Goal: Register for event/course

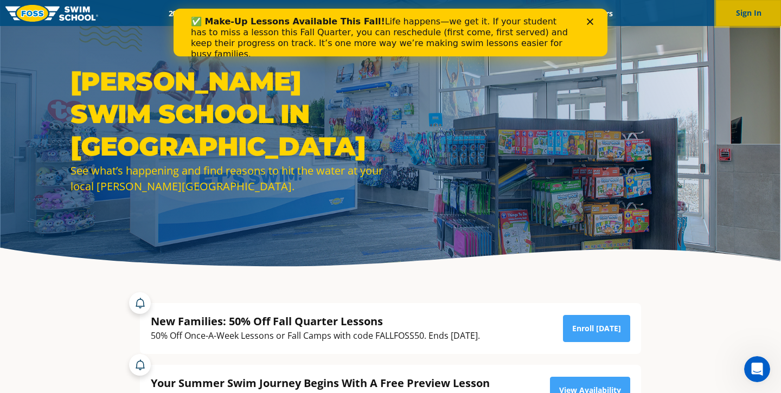
click at [735, 13] on button "Sign In" at bounding box center [748, 13] width 65 height 26
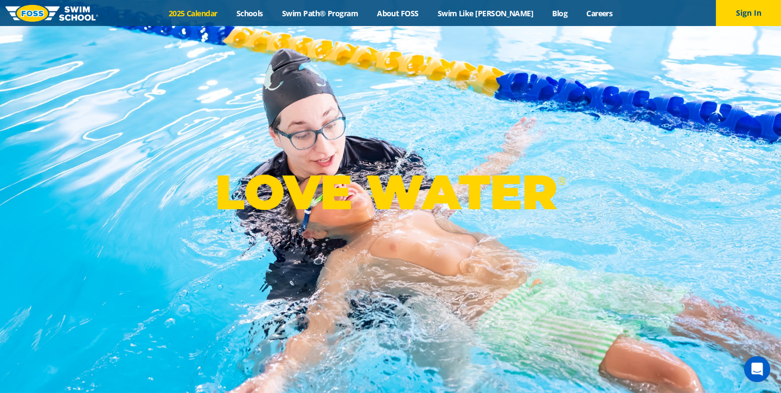
click at [206, 13] on link "2025 Calendar" at bounding box center [193, 13] width 68 height 10
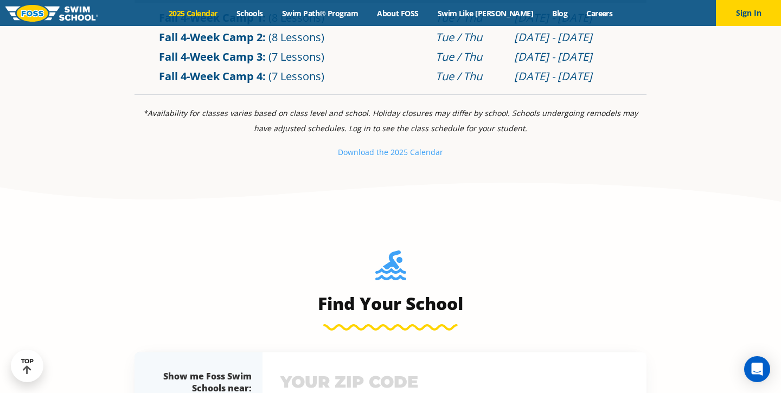
scroll to position [911, 0]
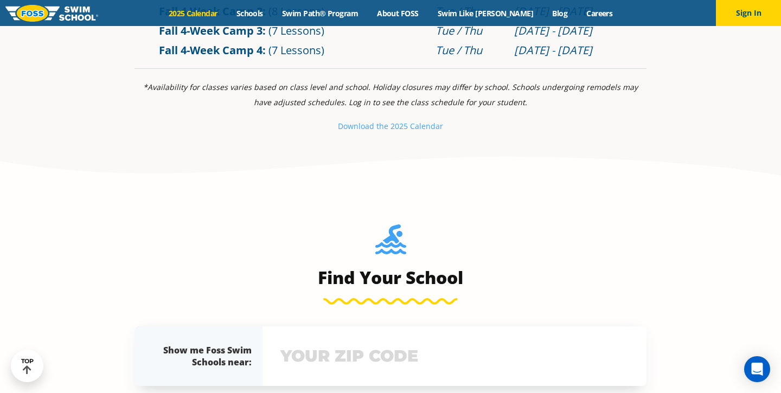
click at [355, 341] on input "text" at bounding box center [455, 356] width 354 height 31
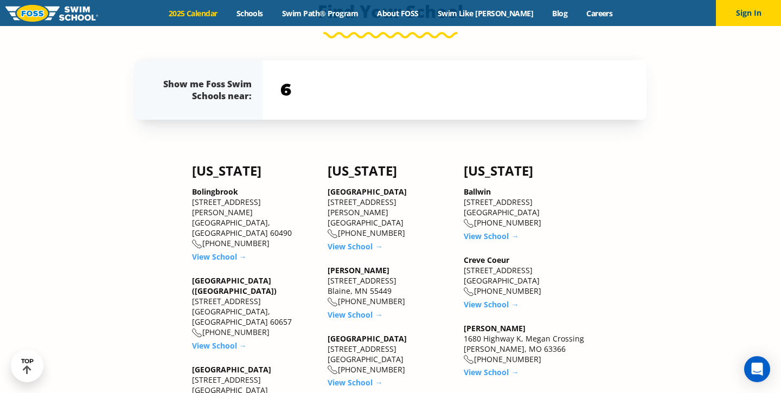
scroll to position [1205, 0]
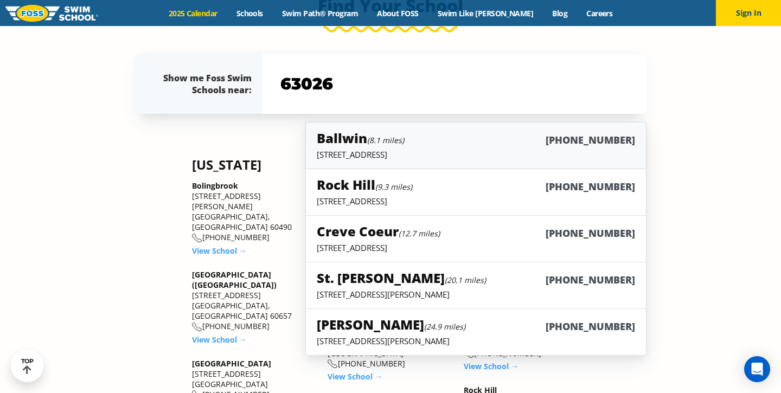
type input "63026"
click at [380, 151] on p "14880 Manchester Road, Ballwin, MO 63011" at bounding box center [476, 154] width 318 height 11
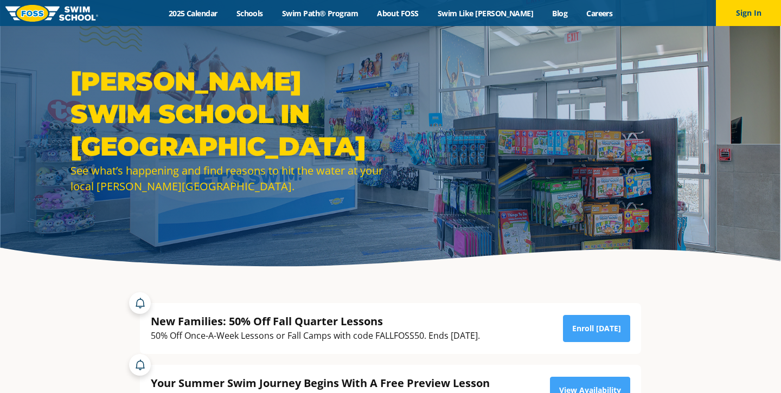
click at [672, 256] on div at bounding box center [390, 138] width 781 height 276
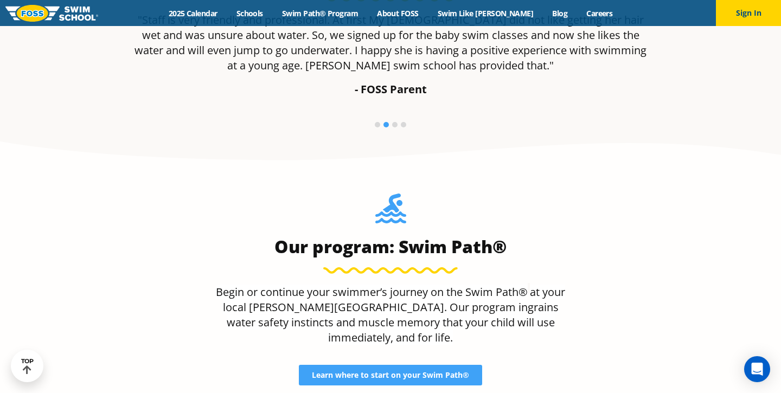
scroll to position [825, 0]
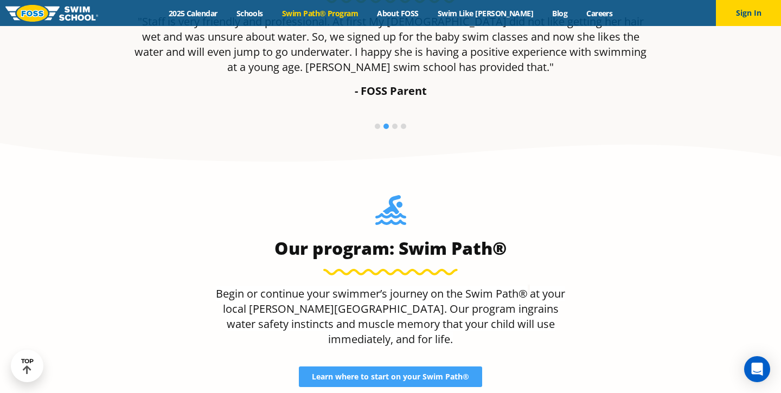
click at [332, 10] on link "Swim Path® Program" at bounding box center [319, 13] width 95 height 10
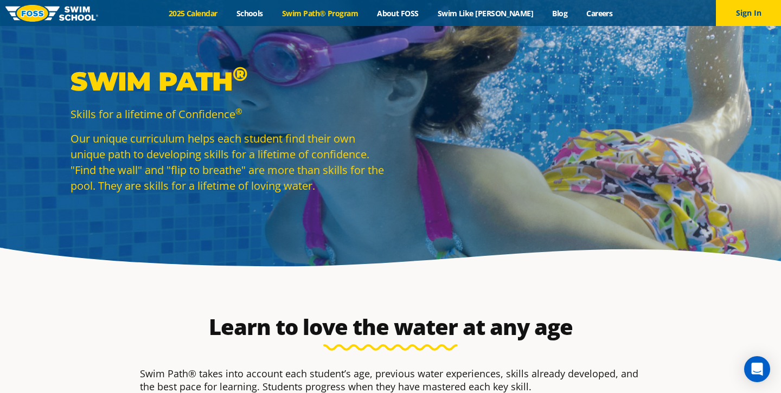
click at [213, 10] on link "2025 Calendar" at bounding box center [193, 13] width 68 height 10
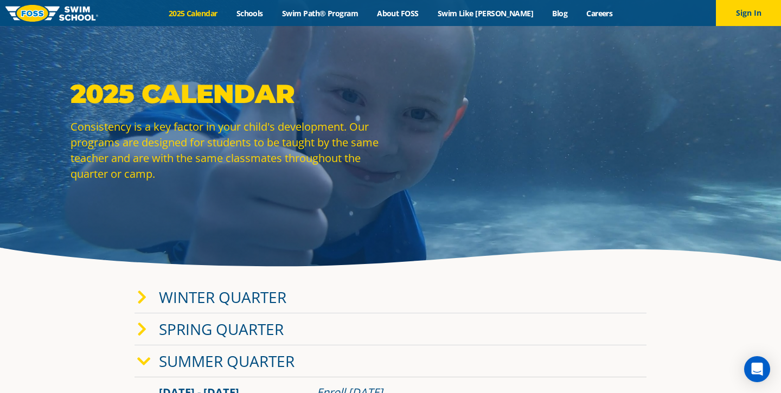
click at [340, 7] on div "Menu 2025 Calendar Schools Swim Path® Program About FOSS Swim Like Regan Blog C…" at bounding box center [390, 13] width 781 height 26
click at [338, 14] on link "Swim Path® Program" at bounding box center [319, 13] width 95 height 10
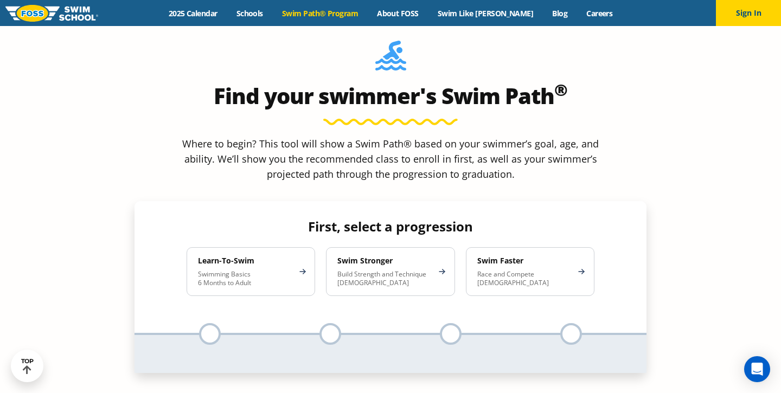
scroll to position [998, 0]
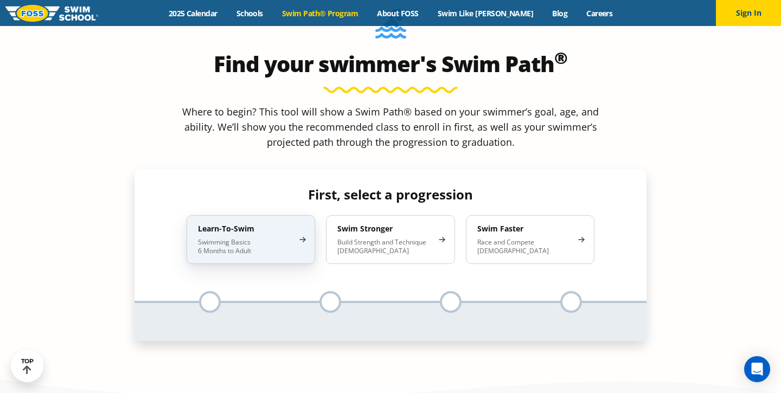
click at [276, 238] on p "Swimming Basics 6 Months to Adult" at bounding box center [245, 246] width 95 height 17
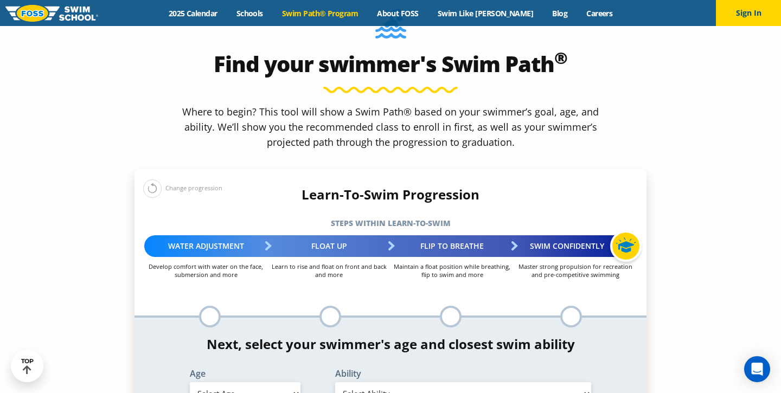
click at [239, 382] on select "Select Age [DEMOGRAPHIC_DATA] months - 1 year 1 year 2 years 3 years 4 years 5 …" at bounding box center [245, 393] width 111 height 23
select select "1-year"
click at [190, 382] on select "Select Age [DEMOGRAPHIC_DATA] months - 1 year 1 year 2 years 3 years 4 years 5 …" at bounding box center [245, 393] width 111 height 23
click at [385, 382] on select "Select Ability First in-water experience Comfortable with water poured over the…" at bounding box center [463, 393] width 256 height 23
click at [335, 382] on select "Select Ability First in-water experience Comfortable with water poured over the…" at bounding box center [463, 393] width 256 height 23
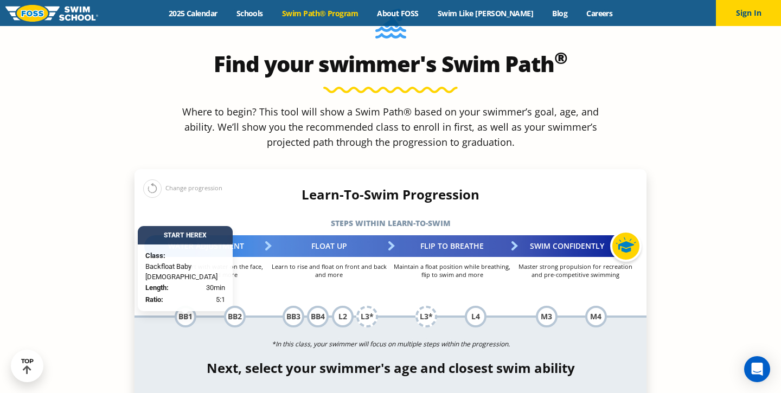
click at [310, 352] on div "*In this class, your swimmer will focus on multiple steps within the progressio…" at bounding box center [391, 385] width 512 height 134
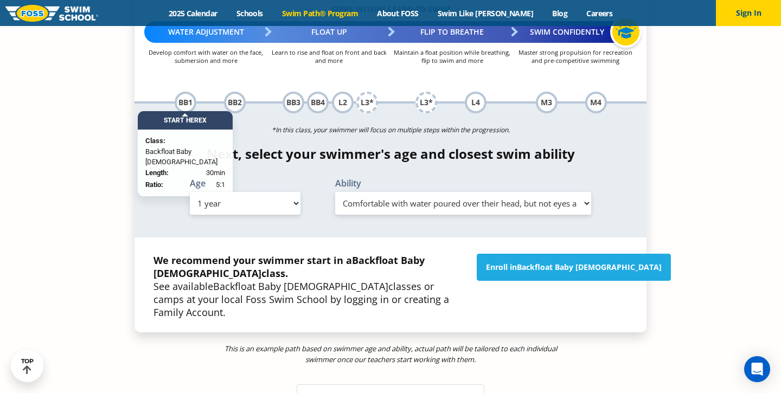
scroll to position [1215, 0]
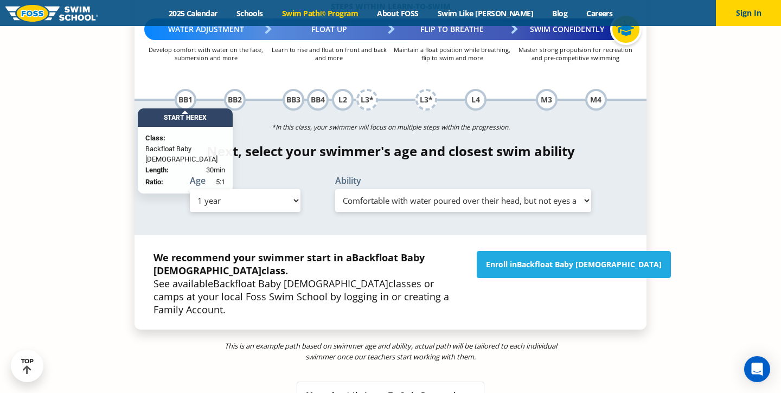
click at [360, 176] on div "Ability Select Ability First in-water experience Comfortable with water poured …" at bounding box center [463, 196] width 291 height 40
click at [360, 189] on select "Select Ability First in-water experience Comfortable with water poured over the…" at bounding box center [463, 200] width 256 height 23
select select "1-year-comfortable-with-water-poured-over-face-eyes-and-ears-and-with-ears-in-w…"
click at [335, 189] on select "Select Ability First in-water experience Comfortable with water poured over the…" at bounding box center [463, 200] width 256 height 23
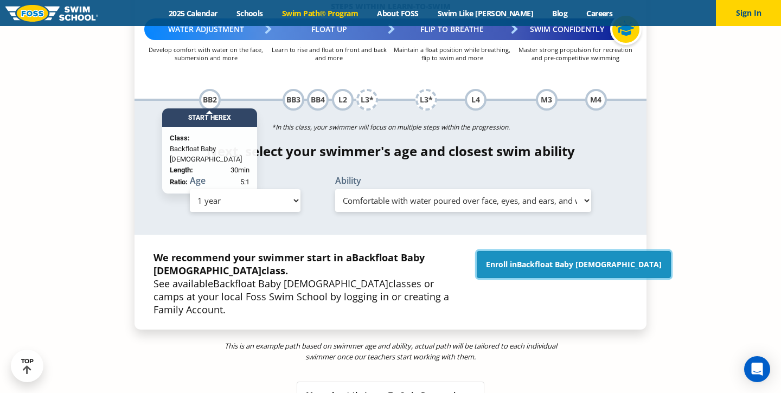
click at [529, 251] on link "Enroll in Backfloat Baby [DEMOGRAPHIC_DATA]" at bounding box center [574, 264] width 194 height 27
